Goal: Task Accomplishment & Management: Use online tool/utility

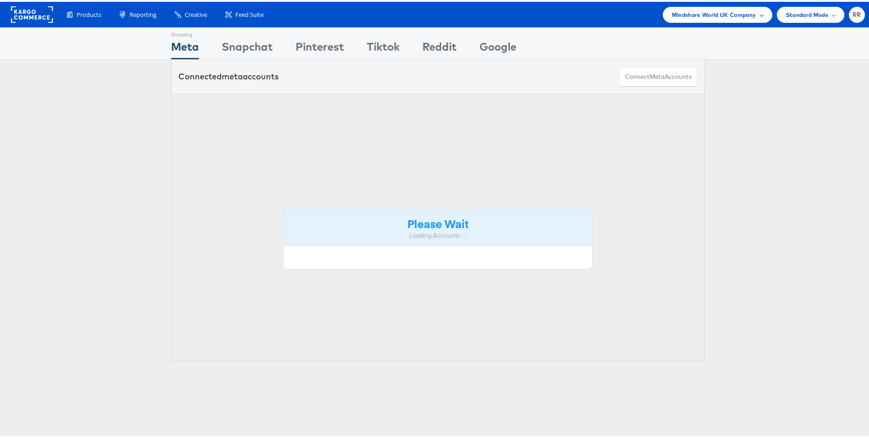
click at [707, 10] on span "Mindshare World UK Company" at bounding box center [714, 13] width 84 height 10
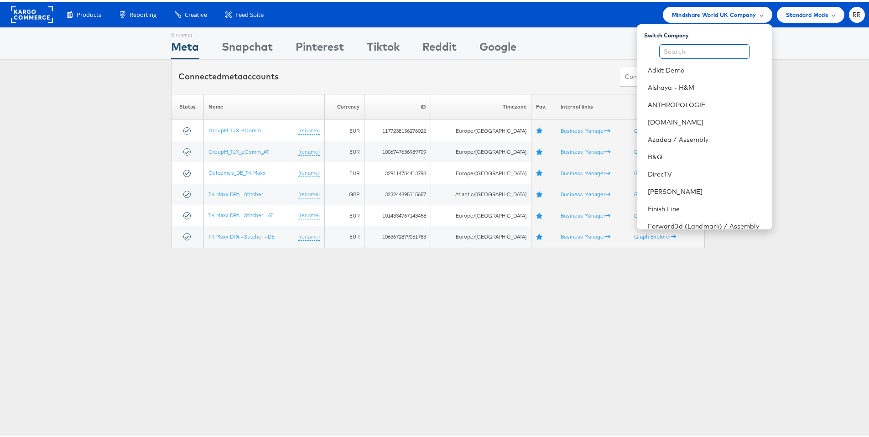
click at [691, 50] on input "text" at bounding box center [704, 49] width 91 height 15
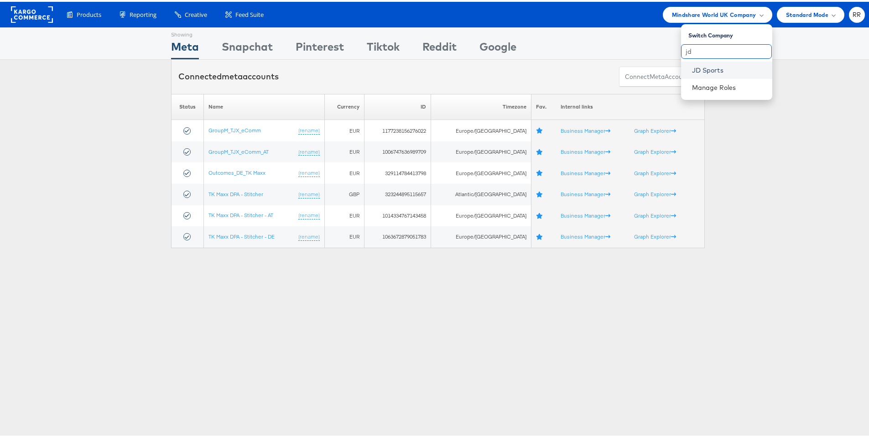
type input "jd"
click at [705, 71] on link "JD Sports" at bounding box center [728, 68] width 73 height 9
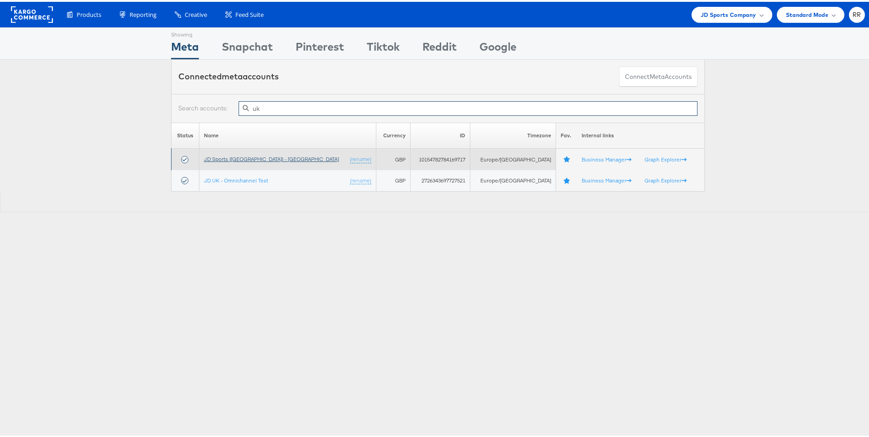
type input "uk"
click at [248, 159] on link "JD Sports (UK) - SA" at bounding box center [271, 157] width 135 height 7
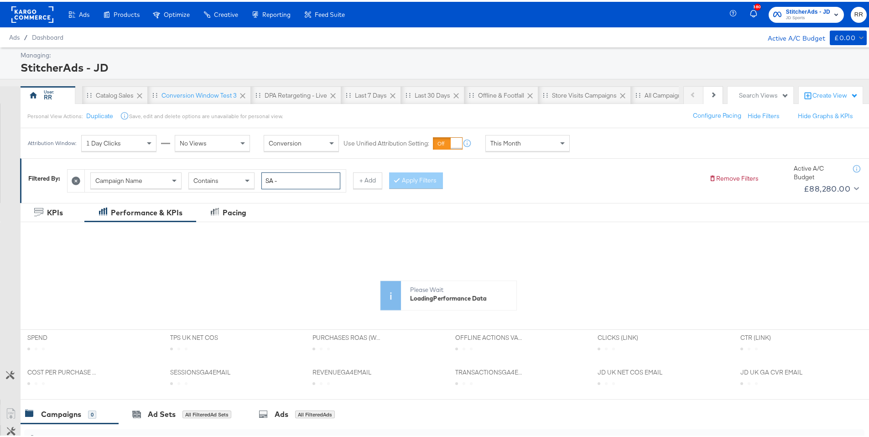
click at [290, 181] on input "SA -" at bounding box center [301, 179] width 79 height 17
type input "gree"
click at [420, 182] on button "Apply Filters" at bounding box center [416, 179] width 54 height 16
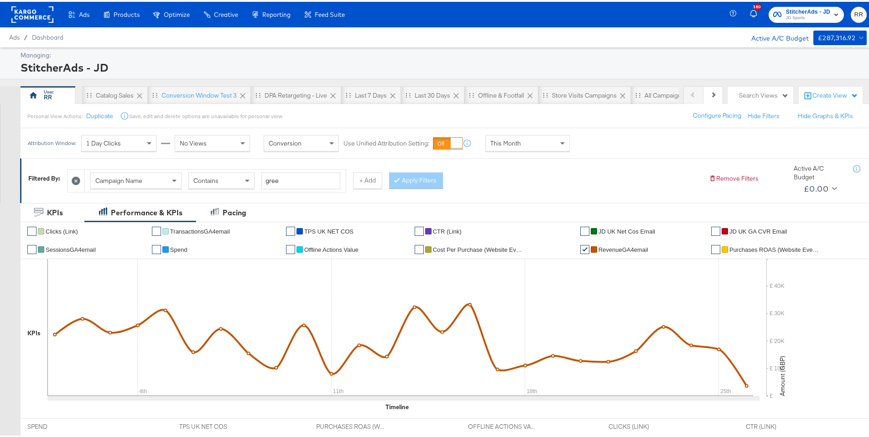
click at [31, 15] on rect at bounding box center [32, 13] width 42 height 16
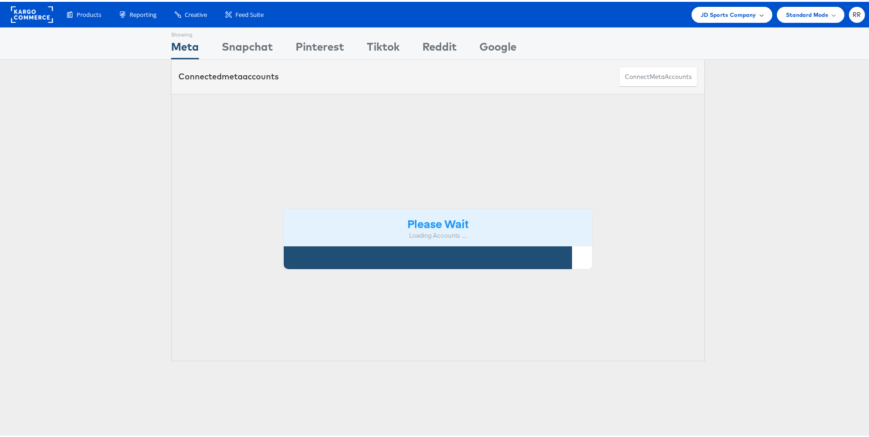
click at [707, 14] on span "JD Sports Company" at bounding box center [729, 13] width 56 height 10
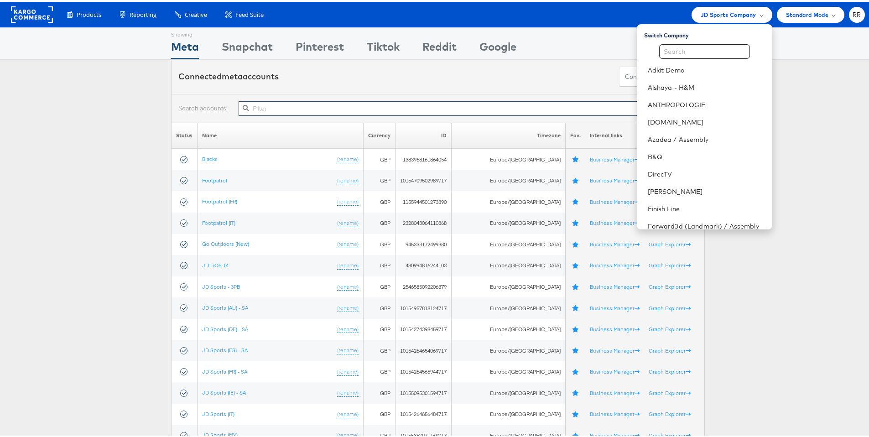
click at [335, 106] on input "text" at bounding box center [468, 106] width 459 height 15
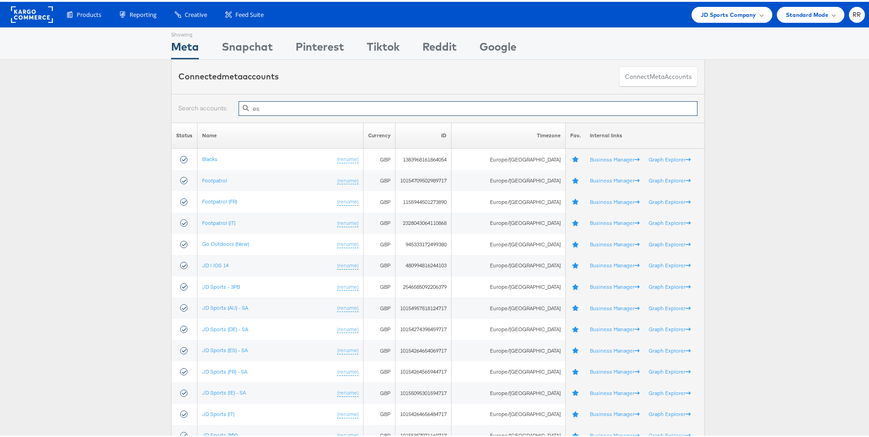
type input "e"
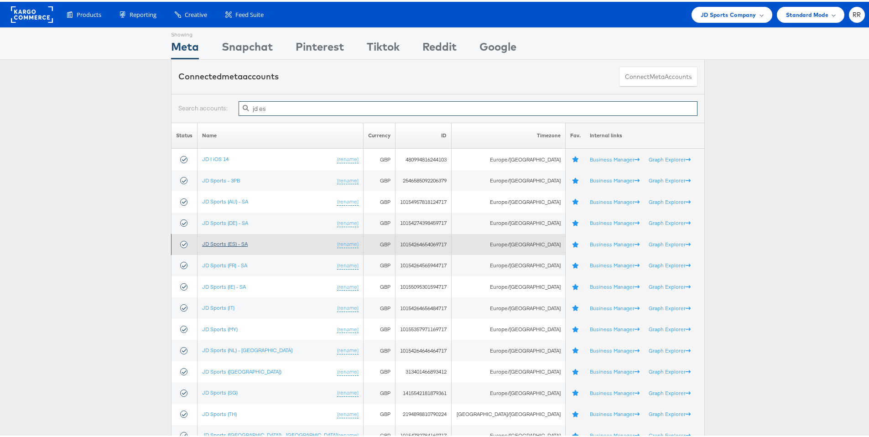
type input "jd es"
click at [225, 243] on link "JD Sports (ES) - SA" at bounding box center [225, 242] width 46 height 7
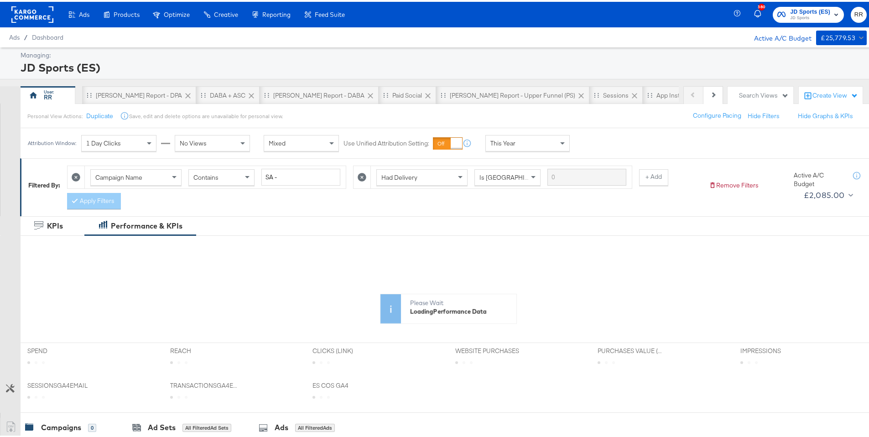
click at [763, 93] on div "Search Views" at bounding box center [764, 93] width 50 height 9
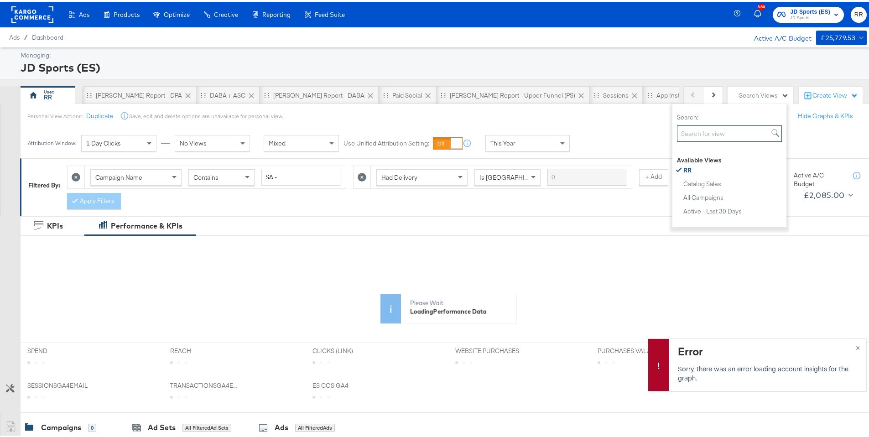
click at [723, 137] on input "Search:" at bounding box center [729, 132] width 105 height 17
type input "gre"
click at [722, 167] on button "Greenbids" at bounding box center [733, 168] width 100 height 11
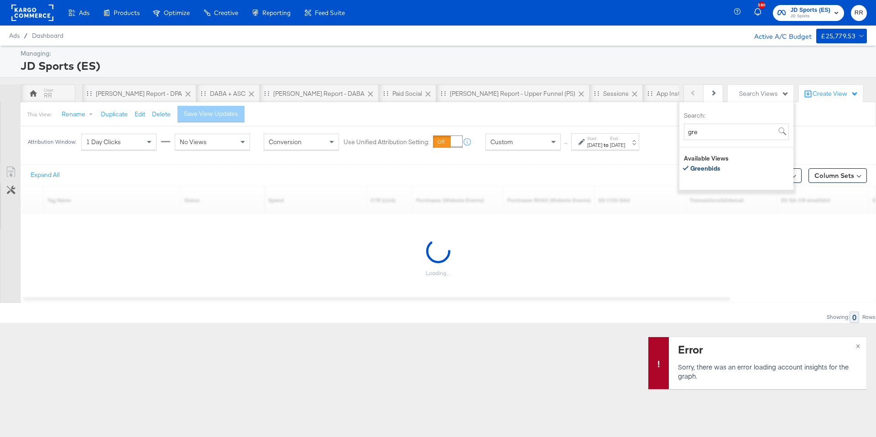
click at [623, 162] on div at bounding box center [438, 160] width 876 height 7
click at [639, 149] on div "Start: Jul 31st 2025 to End: Sep 16th 2025" at bounding box center [605, 141] width 68 height 17
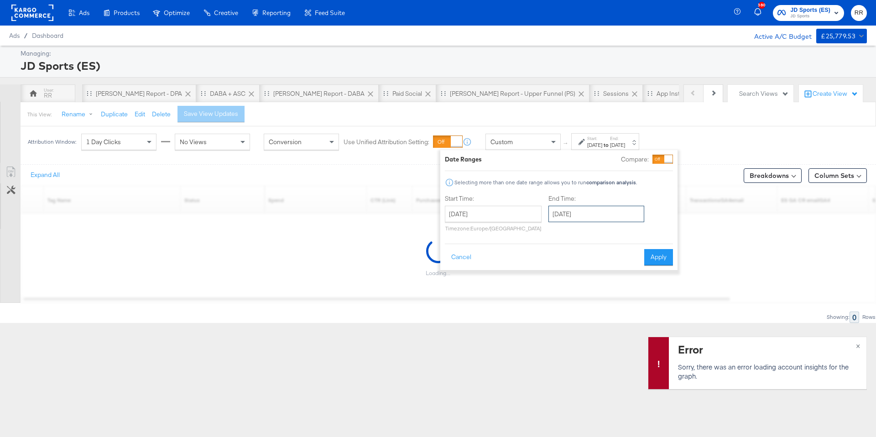
click at [598, 219] on input "September 16th 2025" at bounding box center [597, 214] width 96 height 16
click at [638, 300] on td "26" at bounding box center [637, 298] width 16 height 13
click at [609, 210] on input "September 26th 2025" at bounding box center [597, 214] width 96 height 16
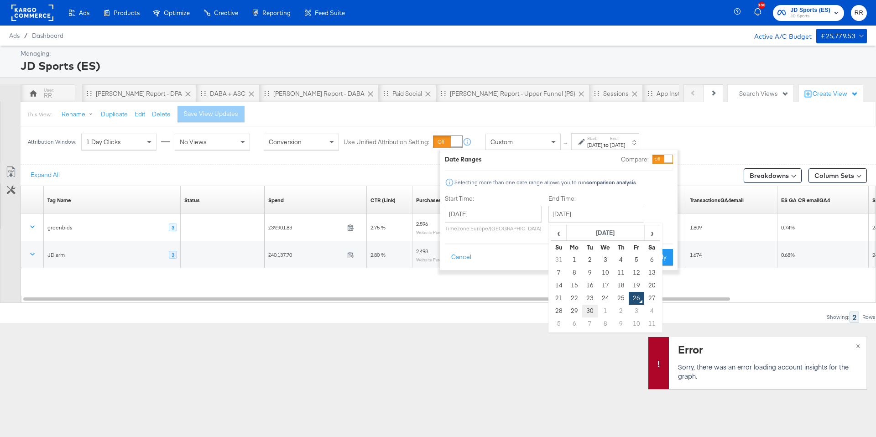
click at [592, 312] on td "30" at bounding box center [590, 311] width 16 height 13
type input "September 30th 2025"
click at [660, 258] on button "Apply" at bounding box center [658, 257] width 29 height 16
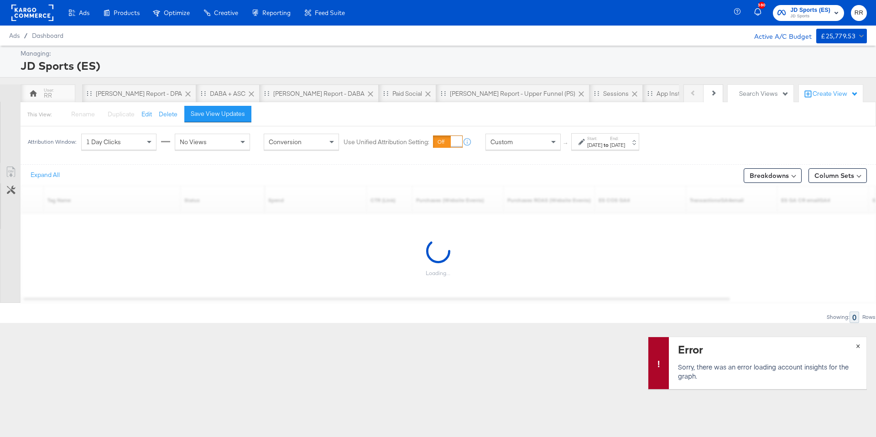
click at [860, 345] on span "×" at bounding box center [858, 345] width 4 height 10
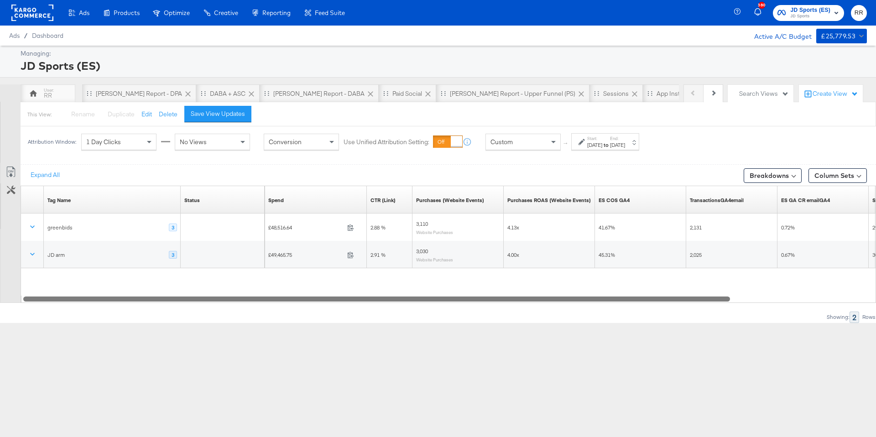
drag, startPoint x: 280, startPoint y: 298, endPoint x: 167, endPoint y: 286, distance: 113.8
click at [174, 287] on div "Tag Name Sorting Unavailable Status Sorting Unavailable Spend Sorting Unavailab…" at bounding box center [449, 244] width 856 height 117
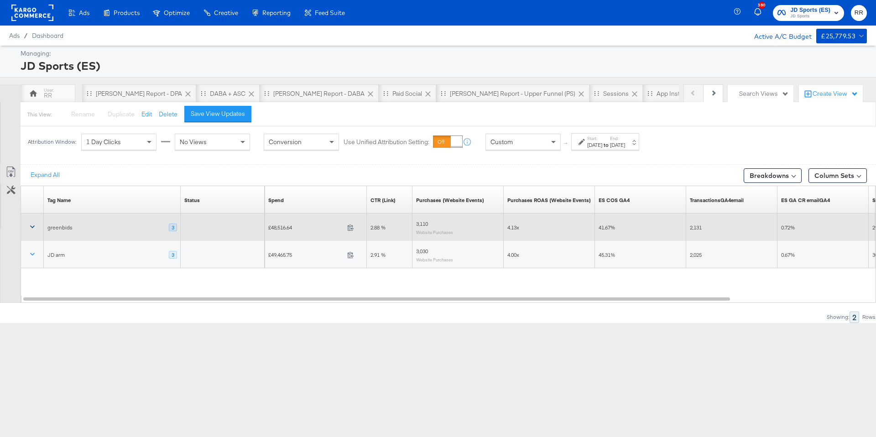
click at [37, 231] on button at bounding box center [32, 227] width 22 height 16
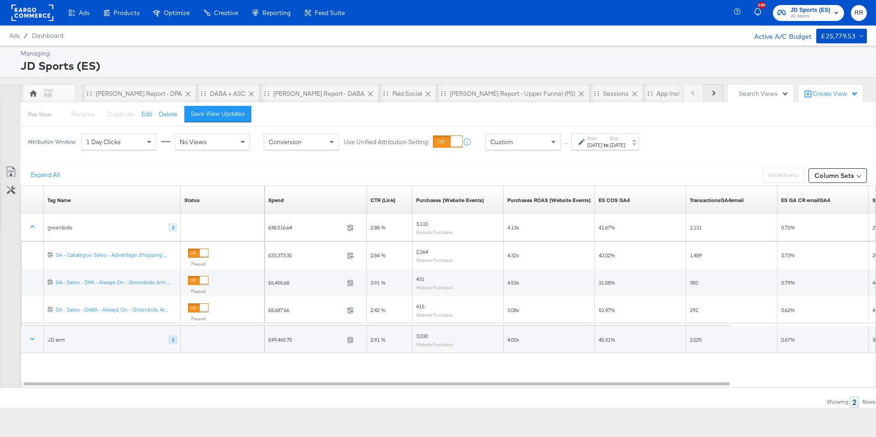
click at [711, 90] on button "Next" at bounding box center [714, 93] width 20 height 18
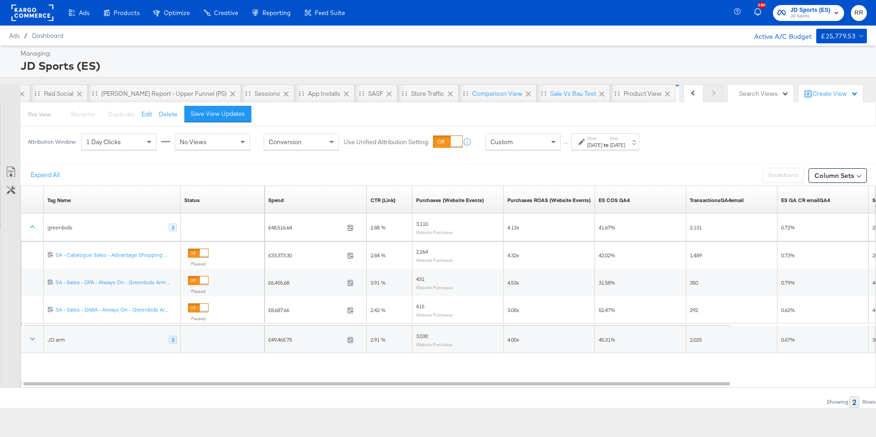
scroll to position [0, 349]
click at [711, 90] on div "Previous Next" at bounding box center [704, 93] width 40 height 18
click at [559, 141] on span at bounding box center [554, 142] width 11 height 16
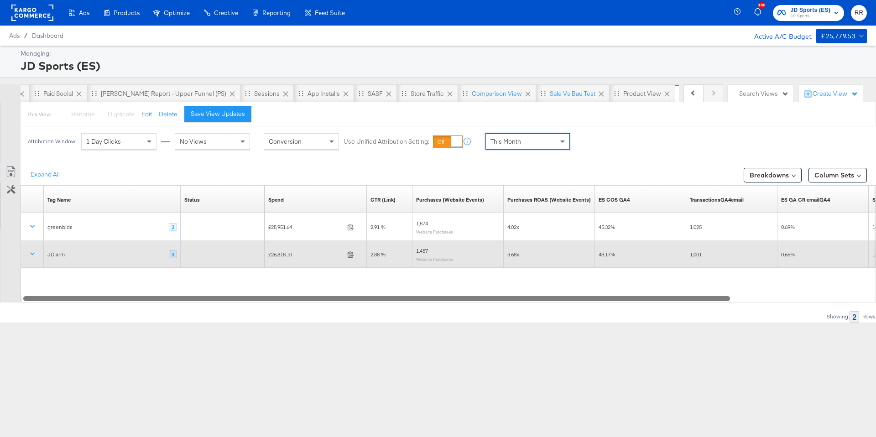
drag, startPoint x: 496, startPoint y: 297, endPoint x: 204, endPoint y: 244, distance: 296.5
click at [206, 244] on div "Tag Name Sorting Unavailable Status Sorting Unavailable Spend Sorting Unavailab…" at bounding box center [449, 243] width 856 height 117
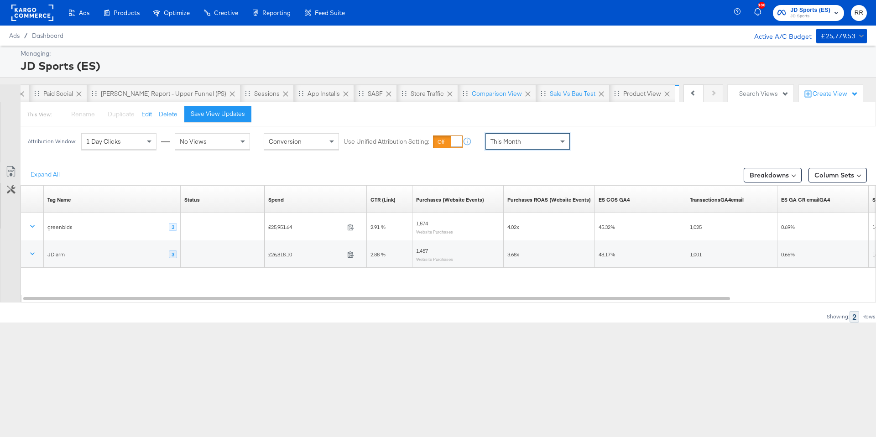
click at [44, 18] on rect at bounding box center [32, 13] width 42 height 16
